Goal: Communication & Community: Answer question/provide support

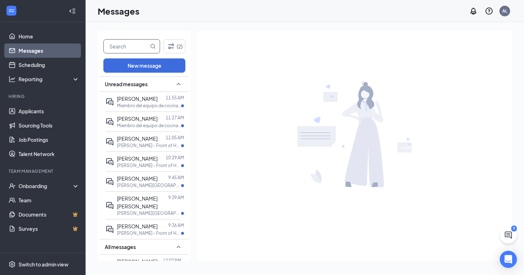
click at [123, 48] on input "text" at bounding box center [126, 47] width 45 height 14
type input "ridge"
click at [153, 46] on icon "MagnifyingGlass" at bounding box center [153, 47] width 6 height 6
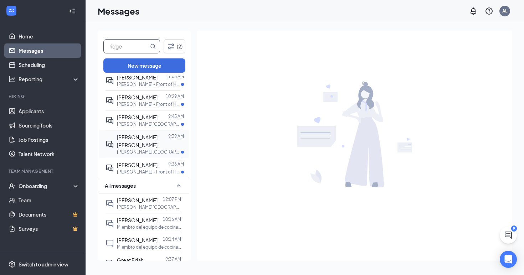
scroll to position [62, 0]
click at [39, 113] on link "Applicants" at bounding box center [49, 111] width 61 height 14
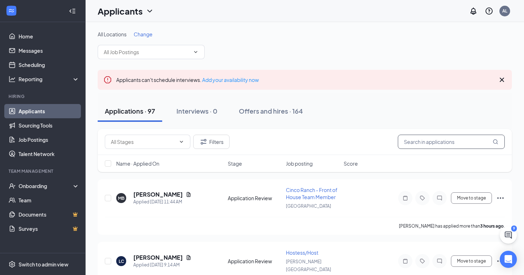
click at [437, 142] on input "text" at bounding box center [451, 142] width 107 height 14
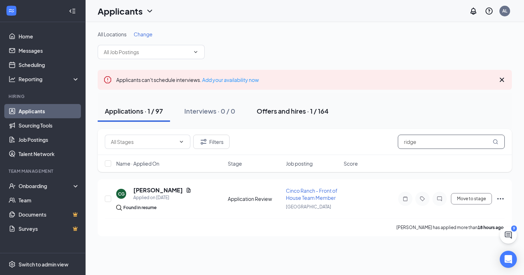
type input "ridge"
click at [304, 110] on div "Offers and hires · 1 / 164" at bounding box center [293, 111] width 72 height 9
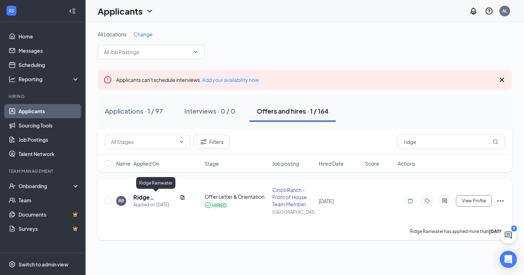
click at [143, 198] on h5 "Ridge Rainwater" at bounding box center [155, 198] width 44 height 8
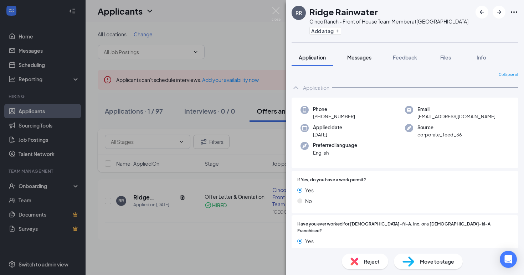
click at [361, 56] on span "Messages" at bounding box center [359, 57] width 24 height 6
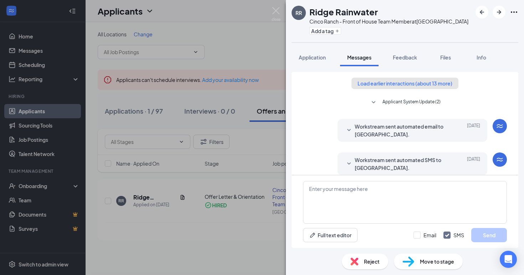
click at [400, 84] on button "Load earlier interactions (about 13 more)" at bounding box center [405, 83] width 107 height 11
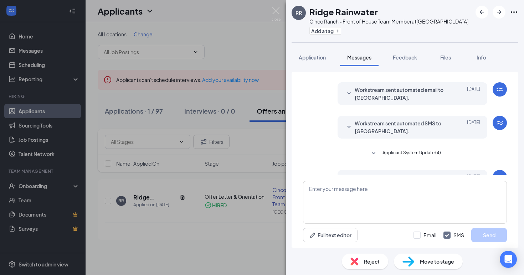
scroll to position [581, 0]
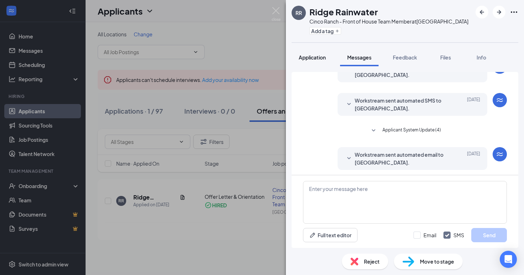
click at [316, 58] on span "Application" at bounding box center [312, 57] width 27 height 6
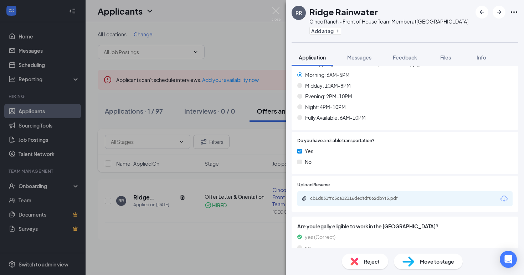
scroll to position [995, 0]
click at [348, 266] on div "Offer Letter & Orientation" at bounding box center [333, 269] width 60 height 7
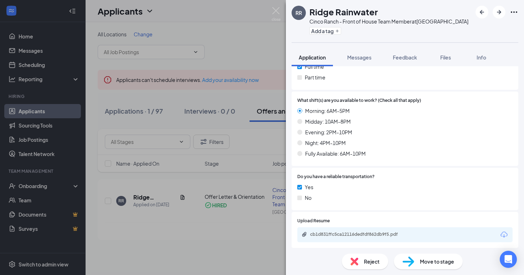
scroll to position [1038, 0]
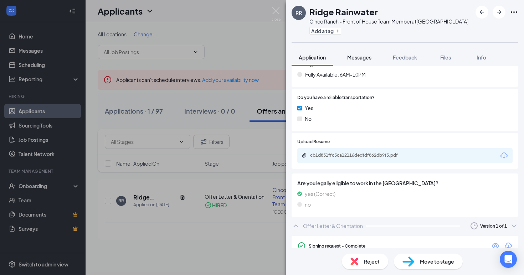
click at [358, 57] on span "Messages" at bounding box center [359, 57] width 24 height 6
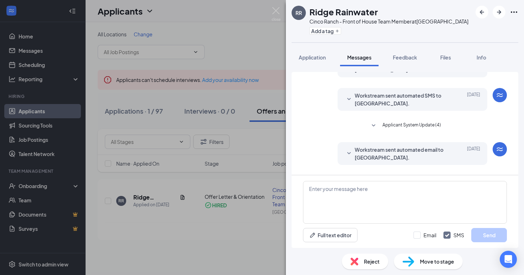
scroll to position [95, 0]
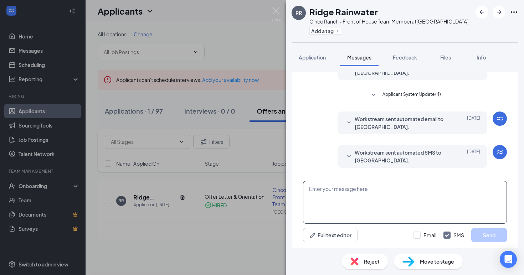
click at [351, 192] on textarea at bounding box center [405, 202] width 204 height 43
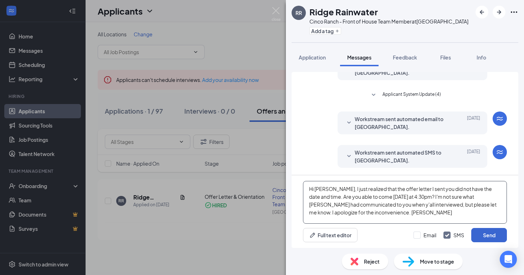
type textarea "Hi [PERSON_NAME], I just realized that the offer letter I sent you did not have…"
click at [490, 238] on button "Send" at bounding box center [489, 235] width 36 height 14
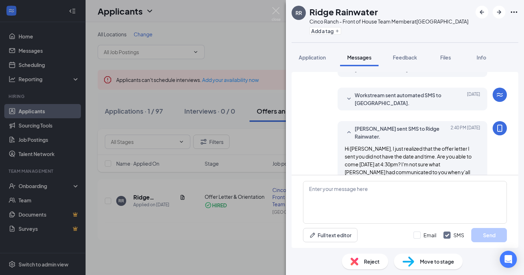
scroll to position [165, 0]
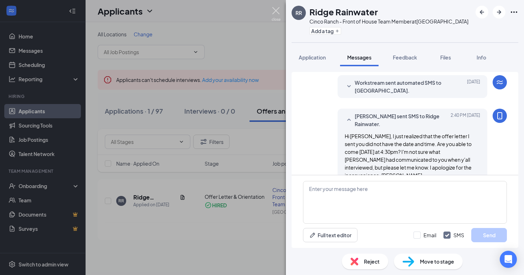
click at [276, 12] on img at bounding box center [276, 14] width 9 height 14
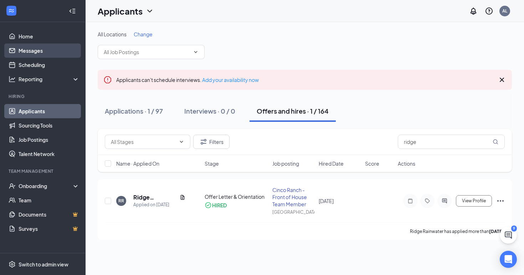
click at [42, 52] on link "Messages" at bounding box center [49, 51] width 61 height 14
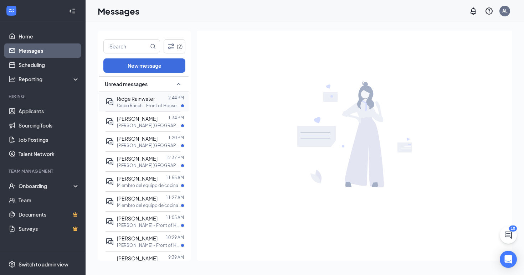
click at [162, 105] on p "Cinco Ranch - Front of House Team Member at [GEOGRAPHIC_DATA]" at bounding box center [149, 106] width 64 height 6
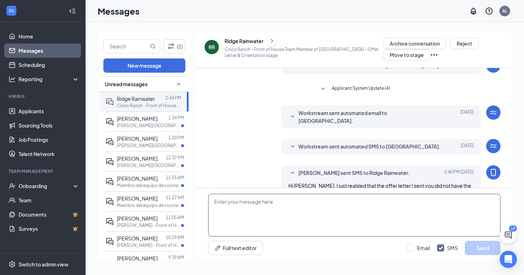
scroll to position [138, 0]
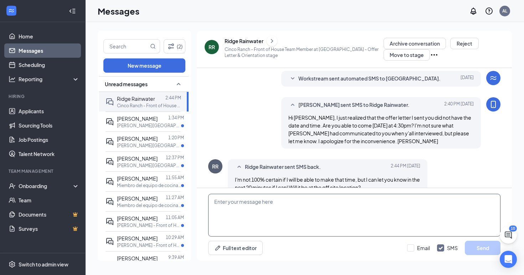
click at [309, 203] on textarea at bounding box center [354, 215] width 292 height 43
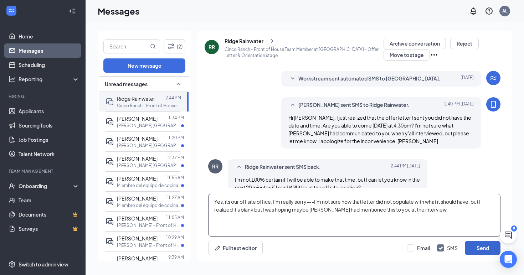
type textarea "Yes, its our off site office. I'm really sorry---I'm not sure how that letter d…"
click at [489, 249] on button "Send" at bounding box center [483, 248] width 36 height 14
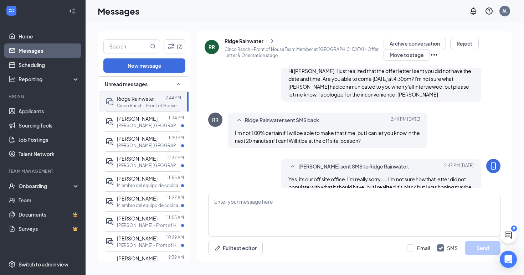
scroll to position [192, 0]
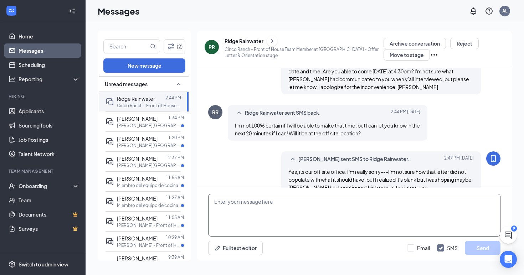
click at [297, 204] on textarea at bounding box center [354, 215] width 292 height 43
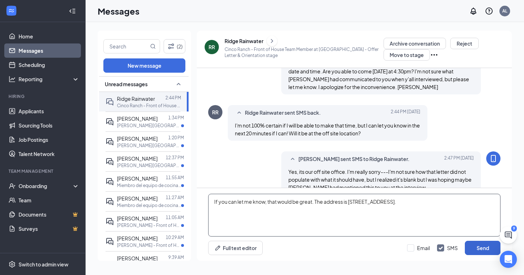
type textarea "If you can let me know, that would be great. The address is [STREET_ADDRESS]."
click at [489, 253] on button "Send" at bounding box center [483, 248] width 36 height 14
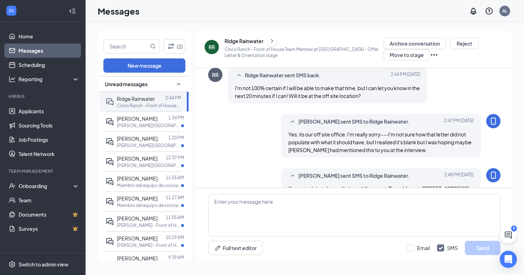
scroll to position [238, 0]
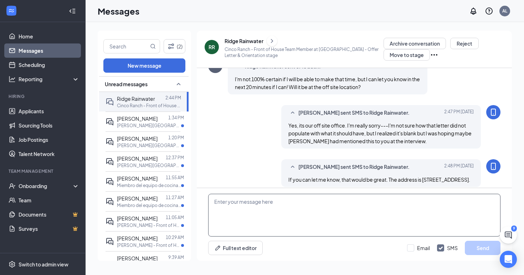
click at [245, 205] on textarea at bounding box center [354, 215] width 292 height 43
click at [349, 205] on textarea at bounding box center [354, 215] width 292 height 43
click at [282, 201] on textarea at bounding box center [354, 215] width 292 height 43
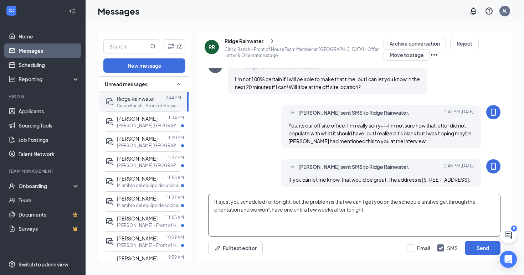
type textarea "It's just you scheduled for tonight, but the problem is that we can't get you o…"
click at [476, 253] on button "Send" at bounding box center [483, 248] width 36 height 14
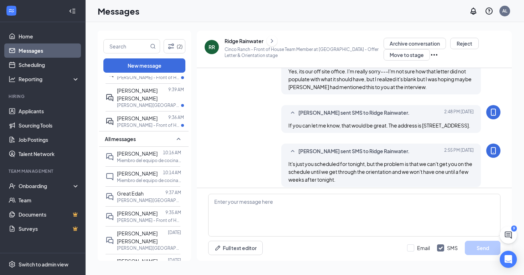
scroll to position [0, 0]
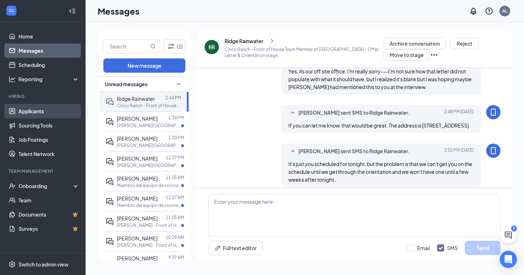
click at [48, 112] on link "Applicants" at bounding box center [49, 111] width 61 height 14
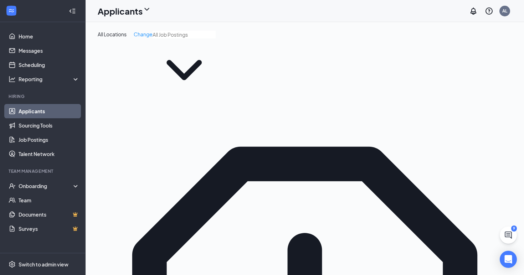
click at [11, 8] on icon "WorkstreamLogo" at bounding box center [11, 10] width 7 height 7
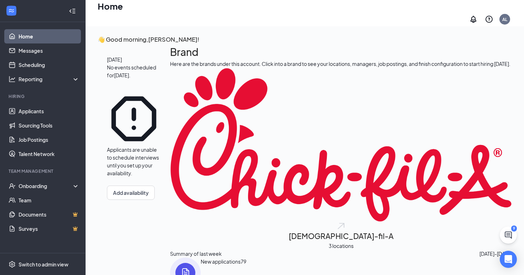
scroll to position [73, 0]
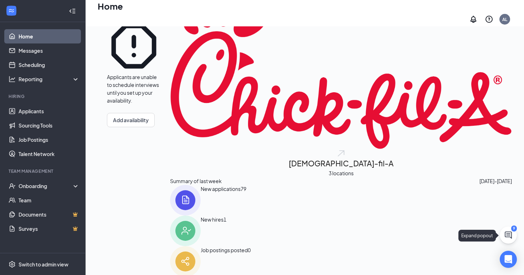
click at [509, 235] on icon "ChatActive" at bounding box center [508, 235] width 7 height 7
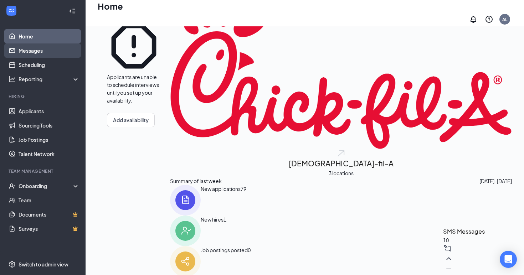
click at [40, 53] on link "Messages" at bounding box center [49, 51] width 61 height 14
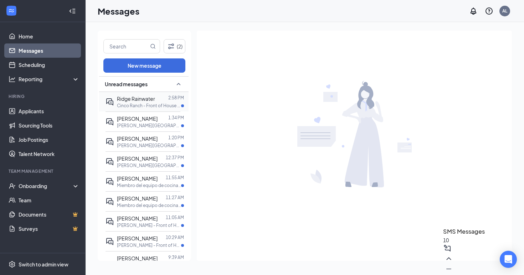
click at [167, 104] on p "Cinco Ranch - Front of House Team Member at [GEOGRAPHIC_DATA]" at bounding box center [149, 106] width 64 height 6
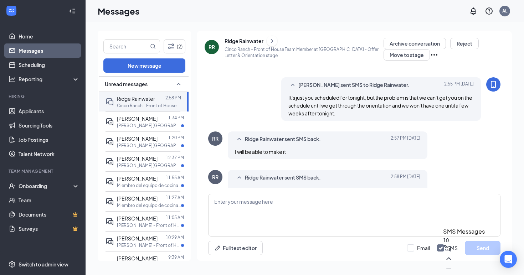
scroll to position [317, 0]
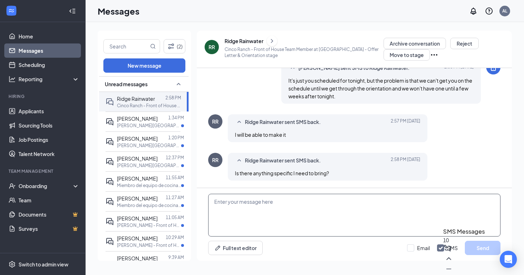
click at [314, 204] on textarea at bounding box center [354, 215] width 292 height 43
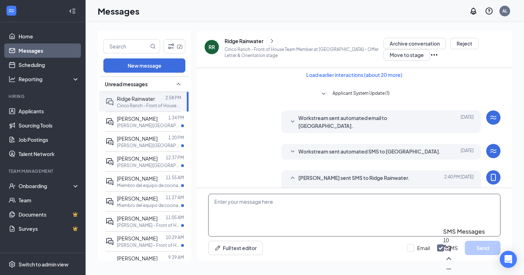
scroll to position [0, 0]
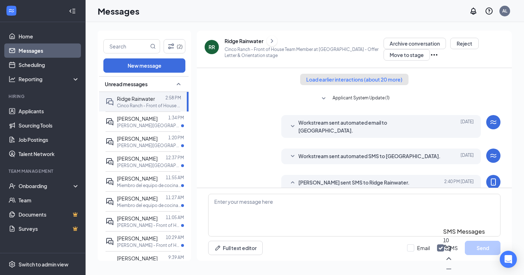
click at [357, 80] on button "Load earlier interactions (about 20 more)" at bounding box center [354, 79] width 108 height 11
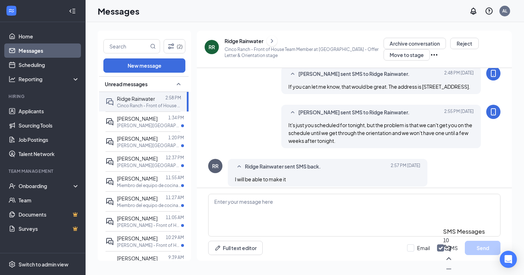
scroll to position [837, 0]
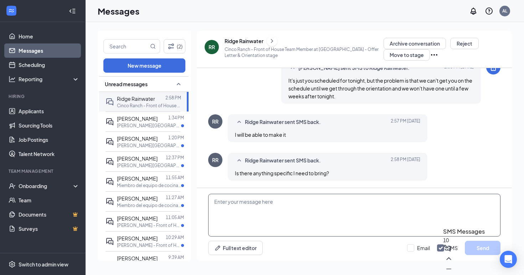
click at [272, 204] on textarea at bounding box center [354, 215] width 292 height 43
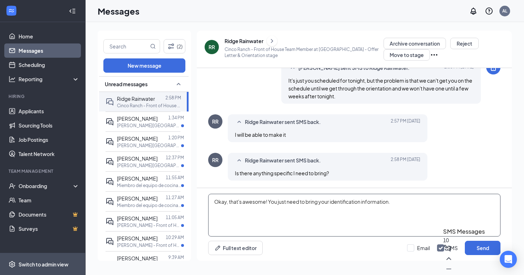
type textarea "Okay, that's awesome! You just need to bring your identification information."
click at [43, 262] on div "Switch to admin view" at bounding box center [44, 264] width 50 height 7
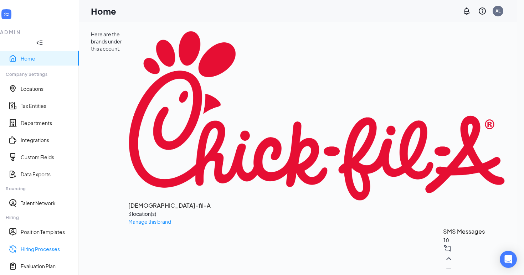
scroll to position [82, 0]
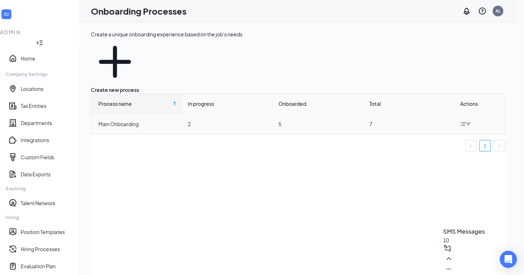
click at [137, 120] on div "Main Onboarding" at bounding box center [137, 124] width 78 height 8
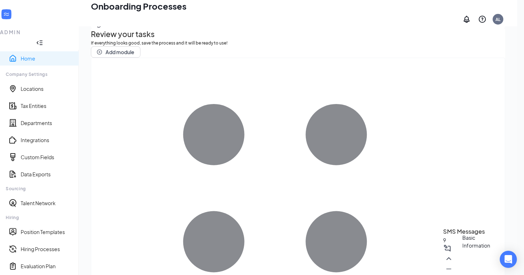
click at [29, 55] on link "Home" at bounding box center [47, 58] width 52 height 7
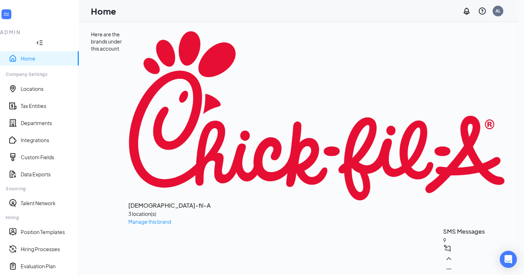
click at [443, 236] on h3 "SMS Messages" at bounding box center [464, 231] width 42 height 9
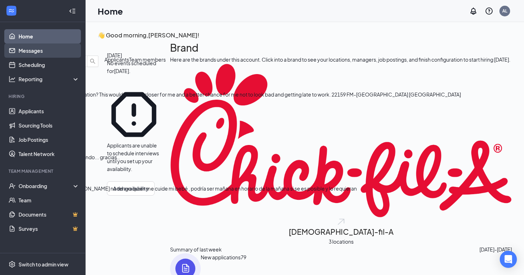
click at [34, 54] on link "Messages" at bounding box center [49, 51] width 61 height 14
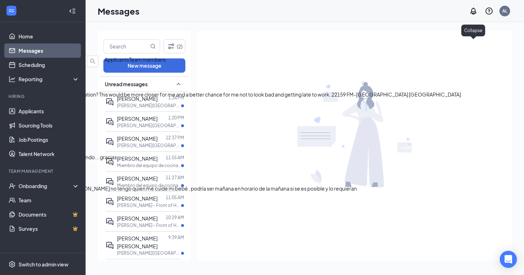
click at [10, 45] on icon "ChevronDown" at bounding box center [5, 49] width 9 height 9
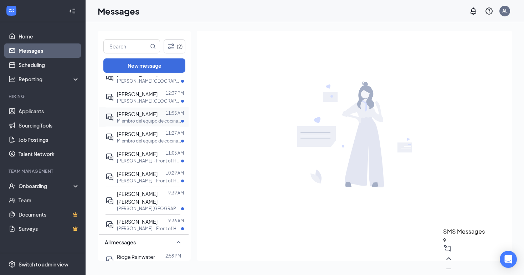
scroll to position [46, 0]
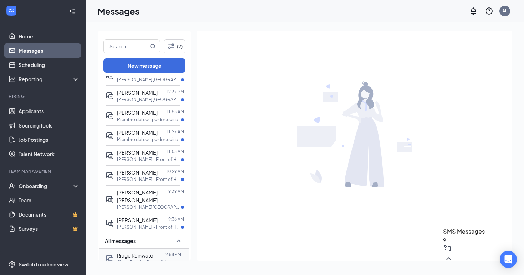
click at [145, 252] on span "Ridge Rainwater" at bounding box center [136, 255] width 38 height 6
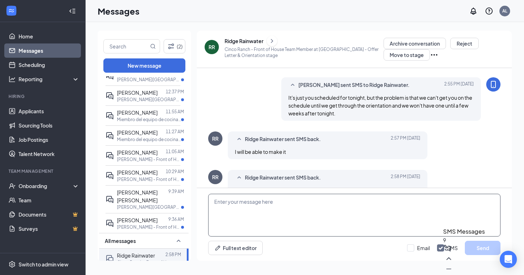
scroll to position [317, 0]
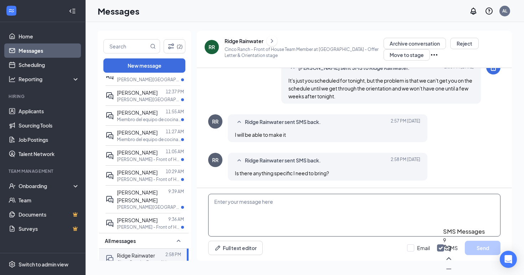
click at [260, 204] on textarea at bounding box center [354, 215] width 292 height 43
click at [362, 214] on textarea "Oh yay, that's awesome! You just need to bring your identification" at bounding box center [354, 215] width 292 height 43
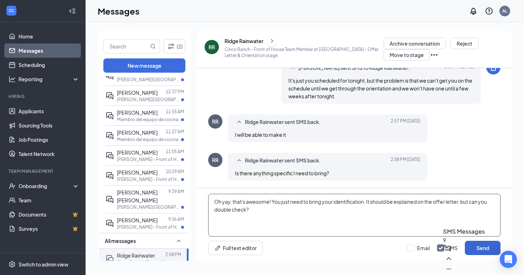
type textarea "Oh yay, that's awesome! You just need to bring your identification. It should b…"
click at [478, 250] on button "Send" at bounding box center [483, 248] width 36 height 14
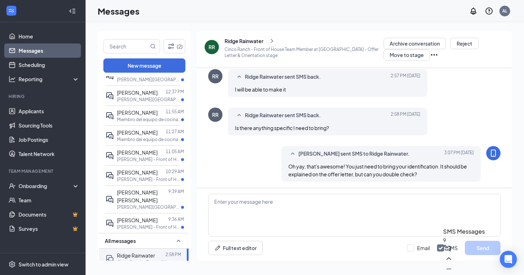
scroll to position [363, 0]
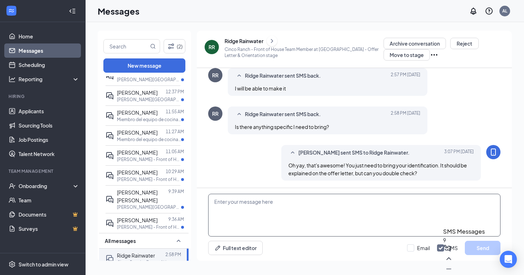
click at [241, 202] on textarea at bounding box center [354, 215] width 292 height 43
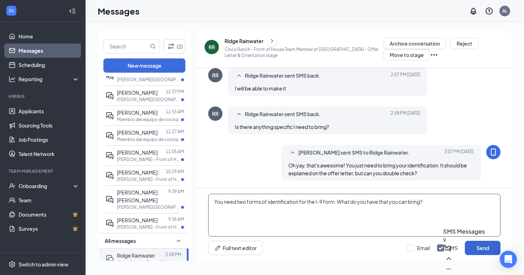
type textarea "You need two forms of identification for the I-9 form. What do you have that yo…"
click at [485, 247] on button "Send" at bounding box center [483, 248] width 36 height 14
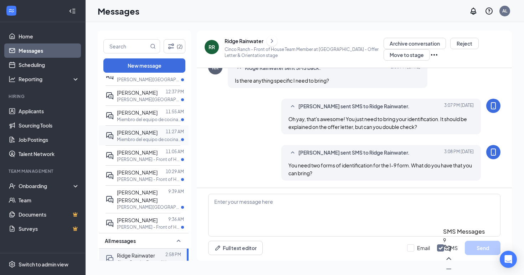
scroll to position [0, 0]
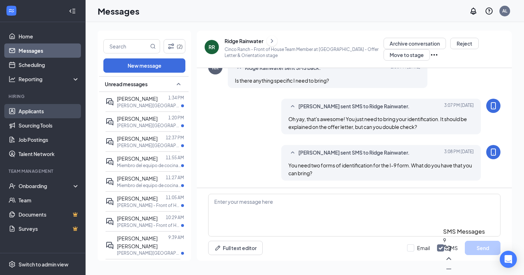
click at [38, 107] on link "Applicants" at bounding box center [49, 111] width 61 height 14
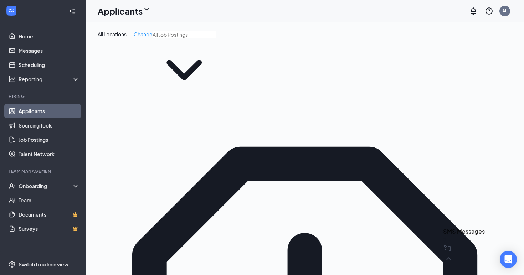
click at [44, 111] on link "Applicants" at bounding box center [49, 111] width 61 height 14
click at [37, 52] on link "Messages" at bounding box center [49, 51] width 61 height 14
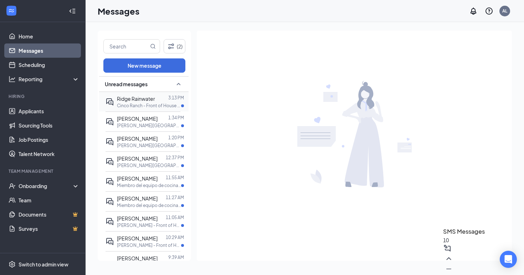
click at [153, 98] on span "Ridge Rainwater" at bounding box center [136, 99] width 38 height 6
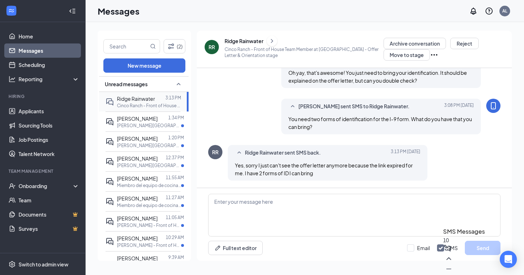
scroll to position [382, 0]
click at [270, 204] on textarea at bounding box center [354, 215] width 292 height 43
type textarea "Which two forms do you have?"
click at [484, 249] on button "Send" at bounding box center [483, 248] width 36 height 14
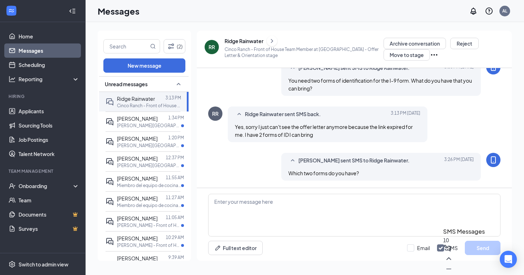
scroll to position [421, 0]
click at [329, 202] on textarea at bounding box center [354, 215] width 292 height 43
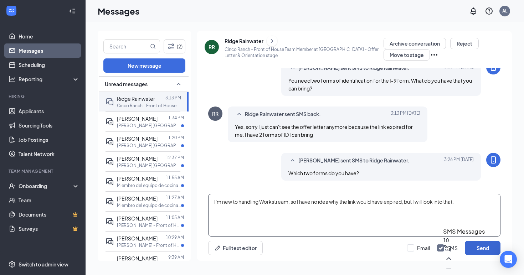
type textarea "I'm new to handling Workstream, so I have no idea why the link would have expir…"
click at [482, 249] on button "Send" at bounding box center [483, 248] width 36 height 14
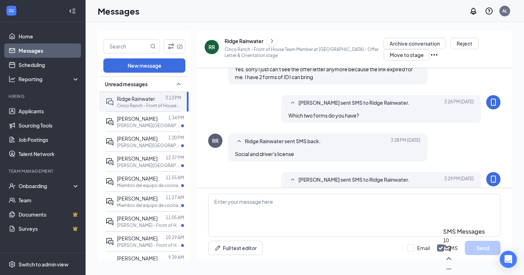
scroll to position [506, 0]
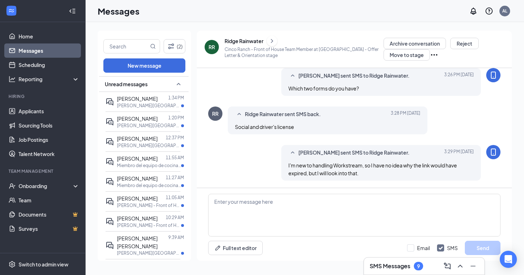
scroll to position [343, 0]
click at [262, 204] on textarea at bounding box center [354, 215] width 292 height 43
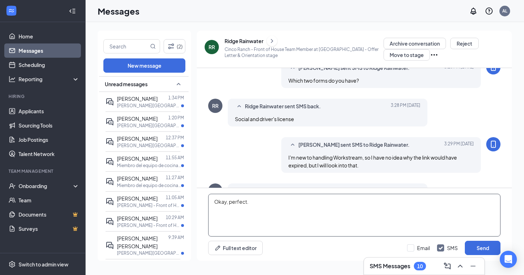
click at [260, 204] on textarea "Okay, perfect." at bounding box center [354, 215] width 292 height 43
type textarea "Okay, perfect!"
click at [484, 249] on button "Send" at bounding box center [483, 248] width 36 height 14
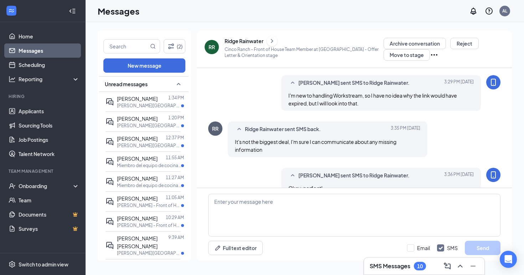
scroll to position [428, 0]
